Goal: Transaction & Acquisition: Purchase product/service

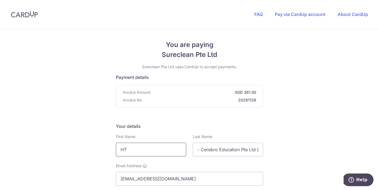
click at [144, 153] on input "HT" at bounding box center [151, 150] width 70 height 14
drag, startPoint x: 149, startPoint y: 152, endPoint x: 121, endPoint y: 152, distance: 28.3
click at [123, 152] on input "HT" at bounding box center [151, 150] width 70 height 14
drag, startPoint x: 135, startPoint y: 150, endPoint x: 91, endPoint y: 145, distance: 44.2
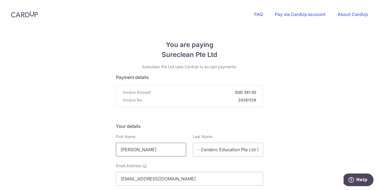
type input "[PERSON_NAME]"
type input "Ho"
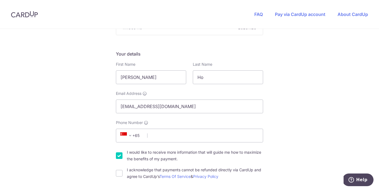
scroll to position [95, 0]
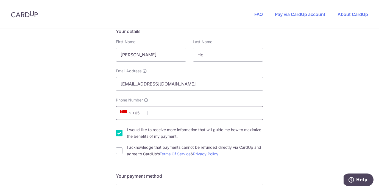
click at [221, 116] on input "Phone Number" at bounding box center [189, 113] width 147 height 14
type input "97408731"
click at [120, 134] on input "I would like to receive more information that will guide me how to maximize the…" at bounding box center [119, 133] width 7 height 7
checkbox input "false"
click at [120, 147] on div "I acknowledge that payments cannot be refunded directly via CardUp and agree to…" at bounding box center [189, 150] width 147 height 13
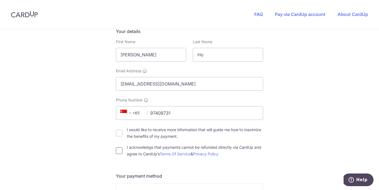
click at [122, 148] on input "I acknowledge that payments cannot be refunded directly via CardUp and agree to…" at bounding box center [119, 150] width 7 height 7
checkbox input "true"
click at [122, 136] on input "I would like to receive more information that will guide me how to maximize the…" at bounding box center [119, 133] width 7 height 7
checkbox input "true"
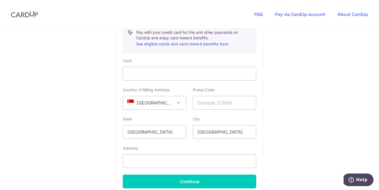
scroll to position [317, 0]
click at [167, 79] on div at bounding box center [189, 73] width 133 height 14
click at [236, 99] on input "text" at bounding box center [224, 103] width 63 height 14
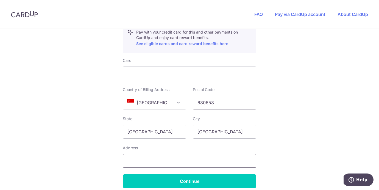
type input "680658"
click at [189, 160] on input "text" at bounding box center [189, 161] width 133 height 14
type input "Choa [PERSON_NAME] Crescent"
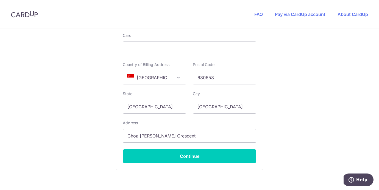
scroll to position [375, 0]
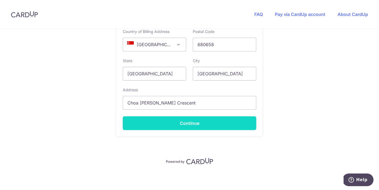
click at [231, 122] on button "Continue" at bounding box center [189, 123] width 133 height 14
type input "**** 0810"
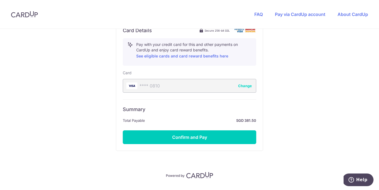
scroll to position [312, 0]
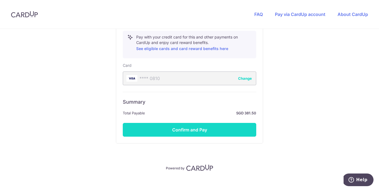
click at [226, 128] on button "Confirm and Pay" at bounding box center [189, 130] width 133 height 14
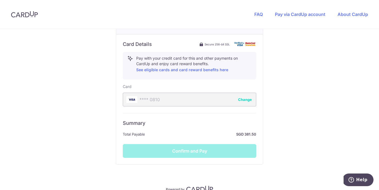
scroll to position [318, 0]
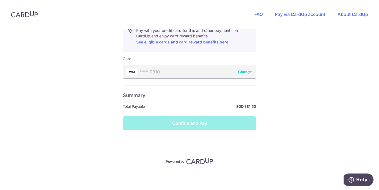
click at [220, 120] on div "Summary Total Payable SGD 381.50 Confirm and Pay" at bounding box center [189, 107] width 133 height 45
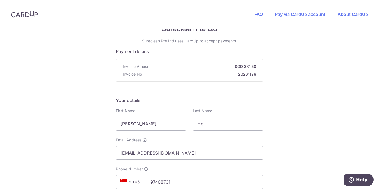
scroll to position [0, 0]
